Goal: Task Accomplishment & Management: Manage account settings

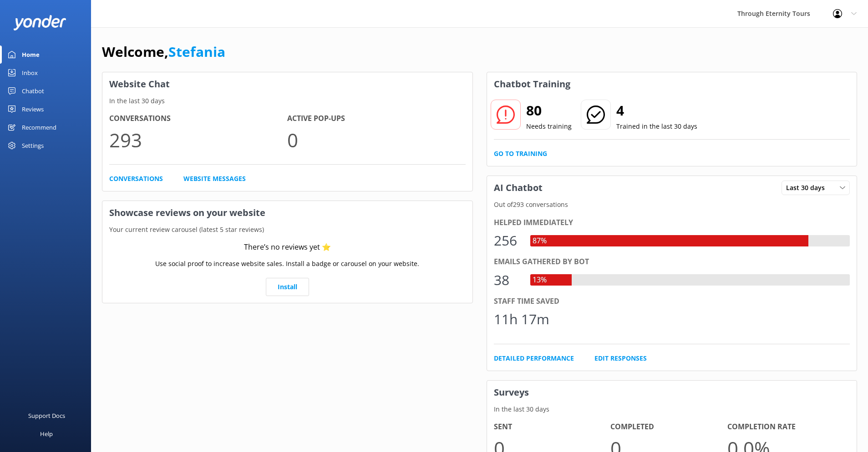
click at [31, 90] on div "Chatbot" at bounding box center [33, 91] width 22 height 18
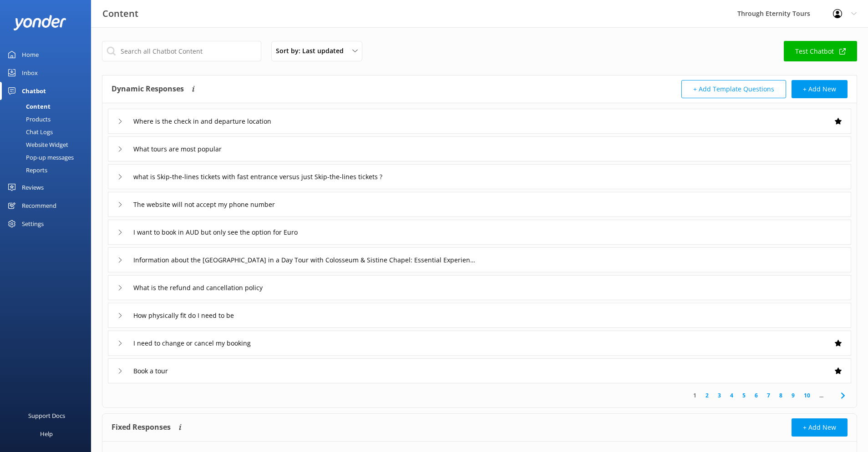
click at [31, 72] on div "Inbox" at bounding box center [30, 73] width 16 height 18
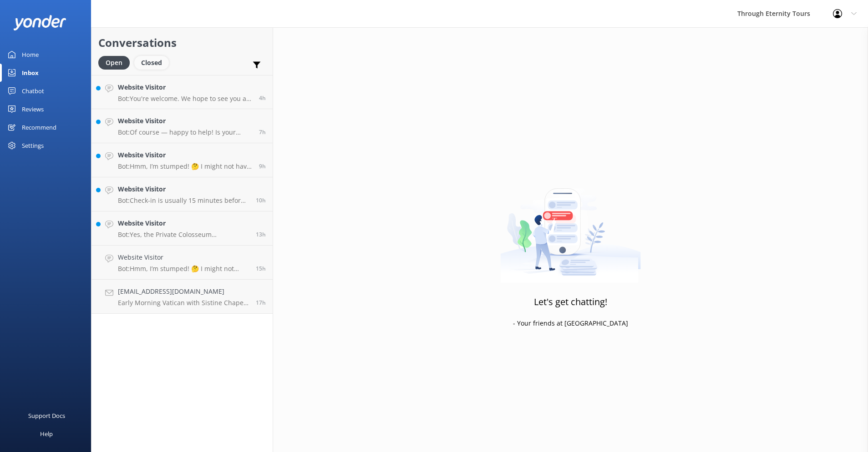
click at [150, 63] on div "Closed" at bounding box center [151, 63] width 35 height 14
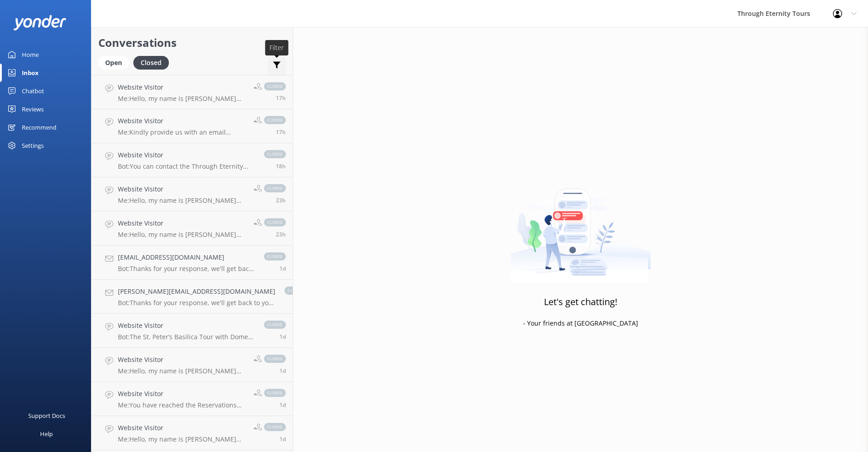
click at [273, 63] on use at bounding box center [277, 65] width 8 height 7
click at [224, 58] on div "Open Closed Important Assigned to me Unassigned" at bounding box center [192, 67] width 188 height 22
click at [173, 168] on p "Bot: You can contact the Through Eternity Tours team at [PHONE_NUMBER] or [PHON…" at bounding box center [186, 166] width 137 height 8
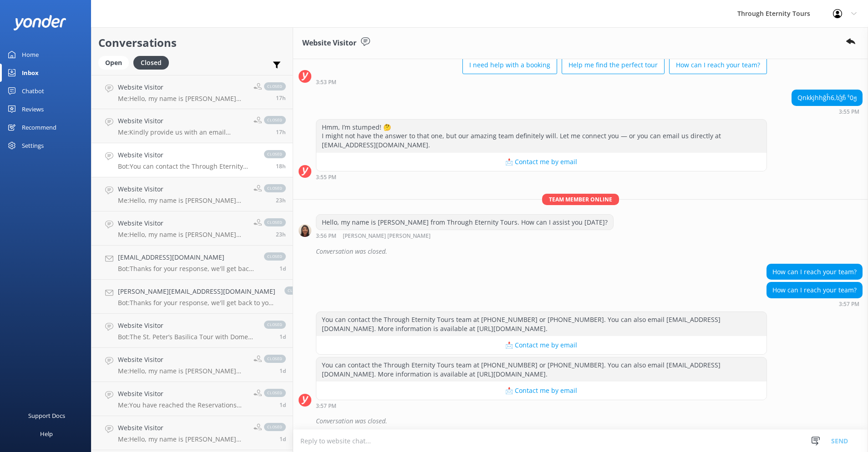
scroll to position [64, 0]
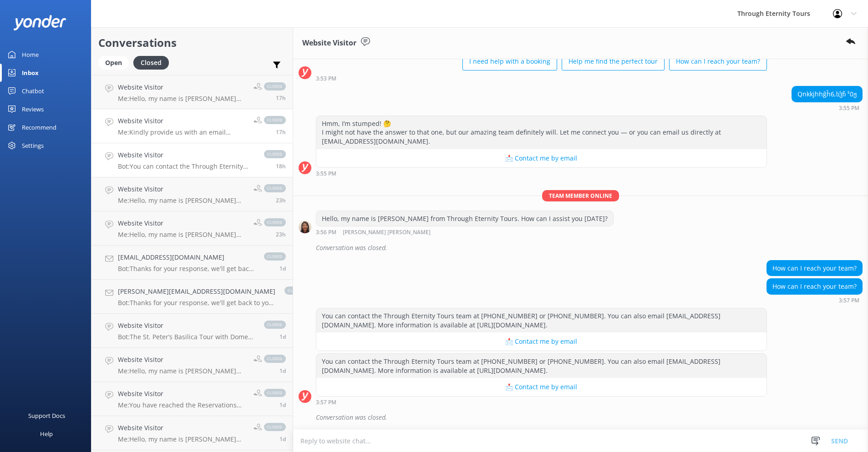
click at [161, 126] on div "Website Visitor Me: Kindly provide us with an email address and we will be happ…" at bounding box center [182, 126] width 129 height 20
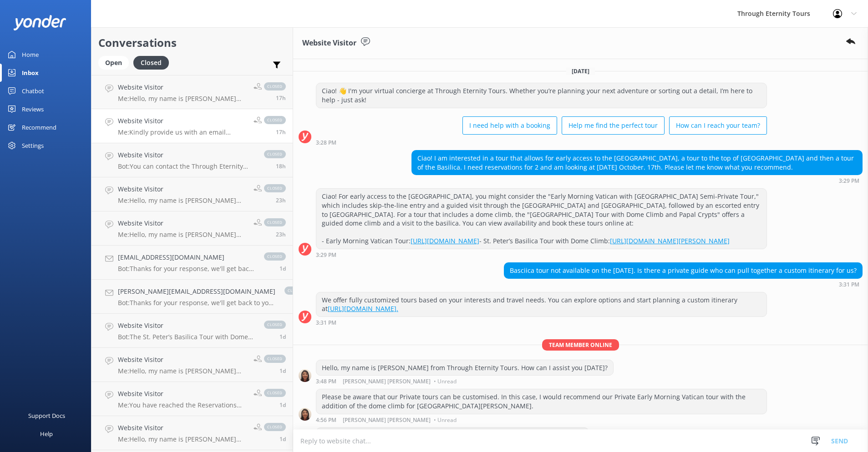
scroll to position [56, 0]
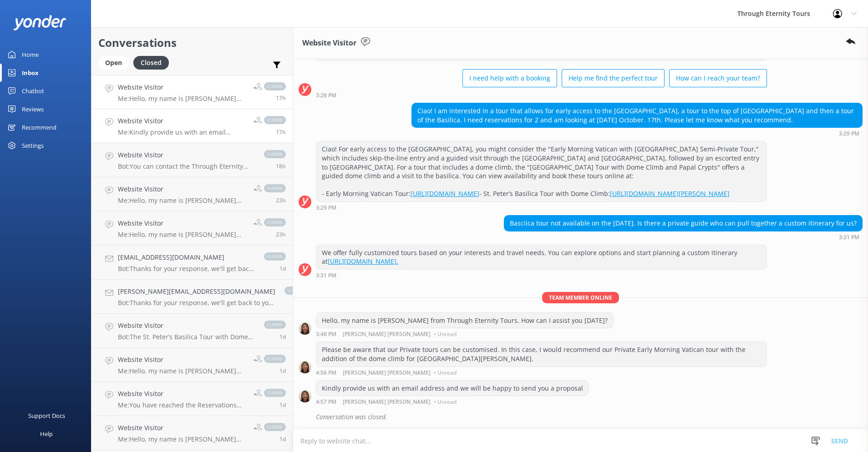
click at [173, 91] on h4 "Website Visitor" at bounding box center [182, 87] width 129 height 10
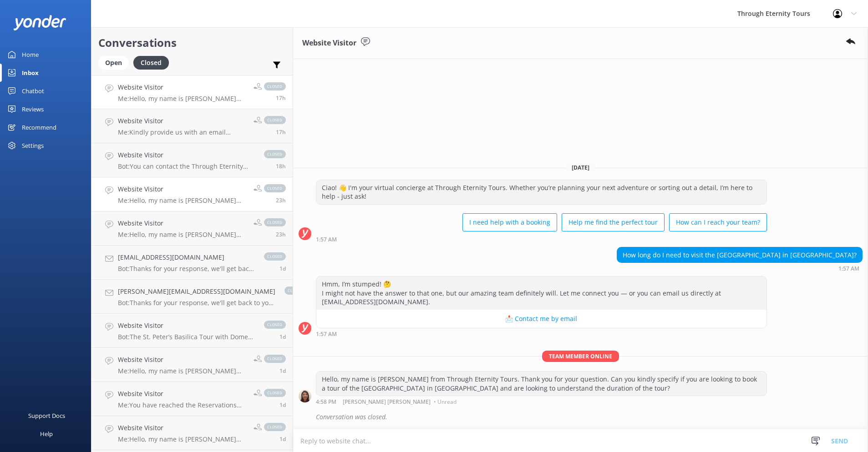
click at [164, 191] on h4 "Website Visitor" at bounding box center [182, 189] width 129 height 10
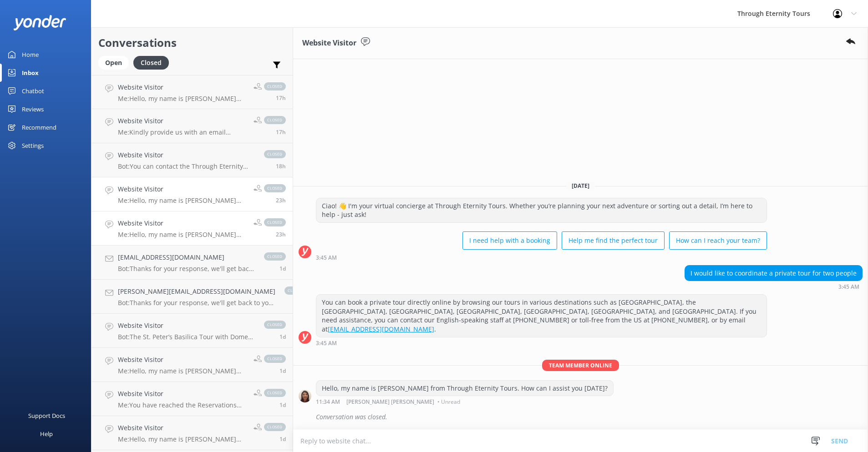
click at [168, 234] on p "Me: Hello, my name is [PERSON_NAME] from Through Eternity Tours. How can I assi…" at bounding box center [182, 235] width 129 height 8
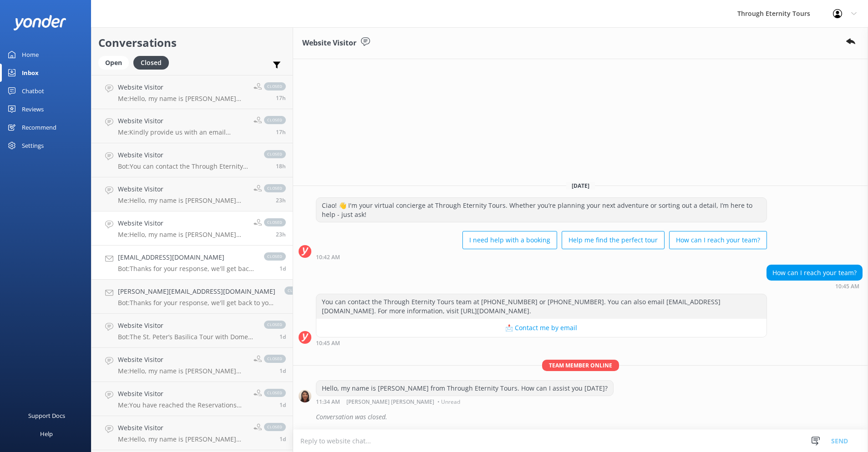
click at [169, 267] on p "Bot: Thanks for your response, we'll get back to you as soon as we can during o…" at bounding box center [186, 269] width 137 height 8
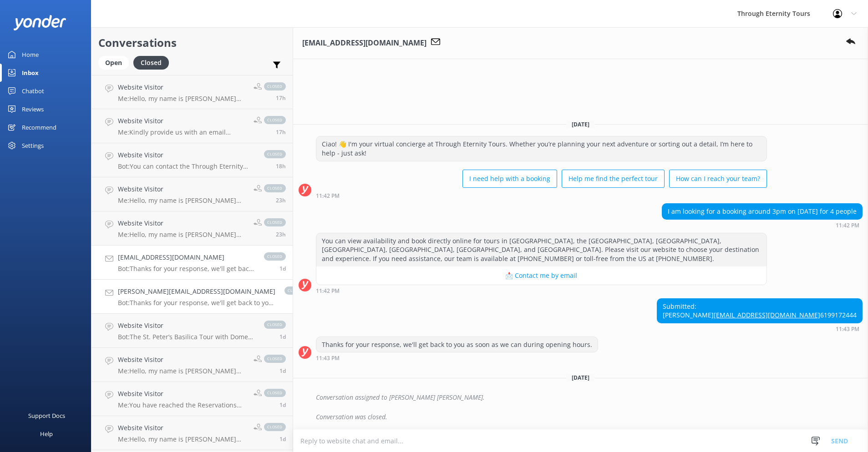
click at [160, 304] on p "Bot: Thanks for your response, we'll get back to you as soon as we can during o…" at bounding box center [196, 303] width 157 height 8
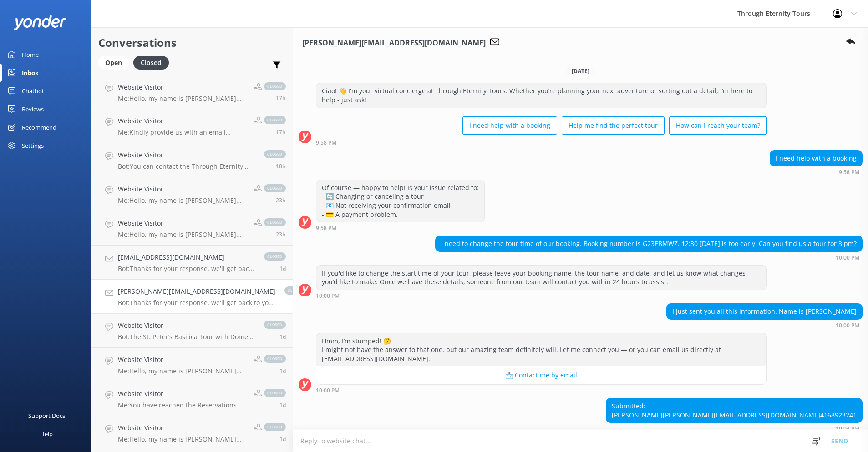
scroll to position [97, 0]
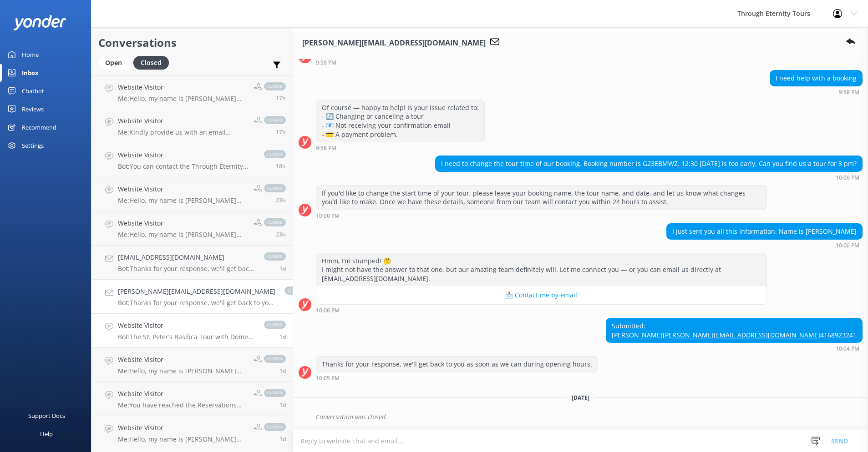
click at [154, 335] on p "Bot: The St. Peter’s Basilica Tour with Dome Climb and Papal Crypts is a 3-hour…" at bounding box center [186, 337] width 137 height 8
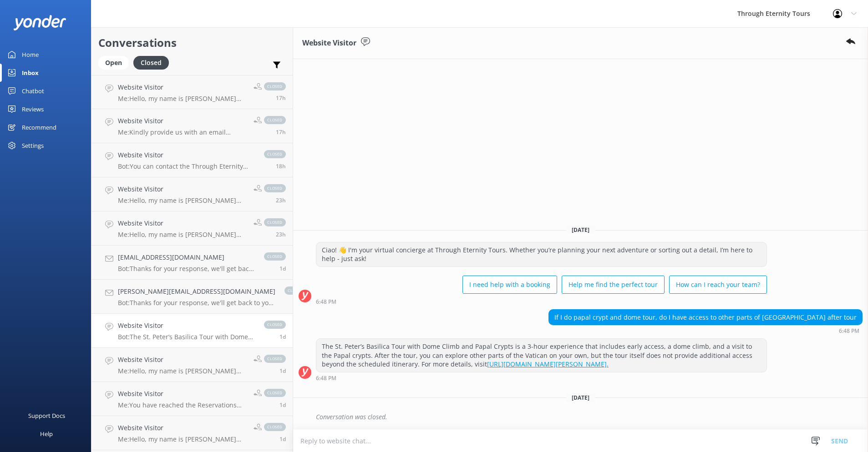
click at [35, 73] on div "Inbox" at bounding box center [30, 73] width 17 height 18
